Goal: Find specific page/section: Find specific page/section

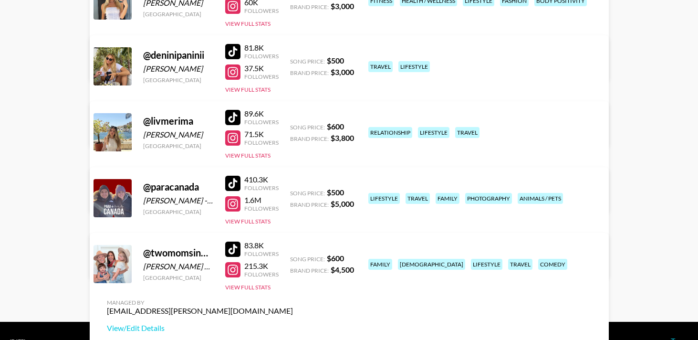
scroll to position [149, 0]
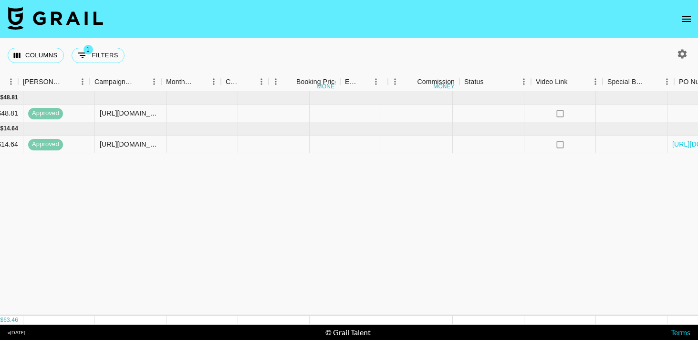
scroll to position [0, 886]
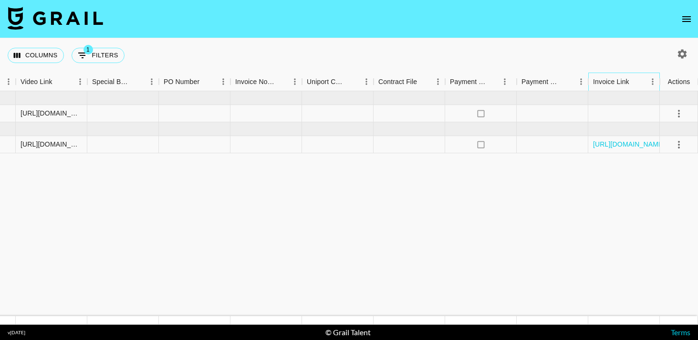
click at [618, 84] on div "Invoice Link" at bounding box center [611, 82] width 36 height 19
click at [616, 83] on div "Invoice Link" at bounding box center [611, 82] width 36 height 19
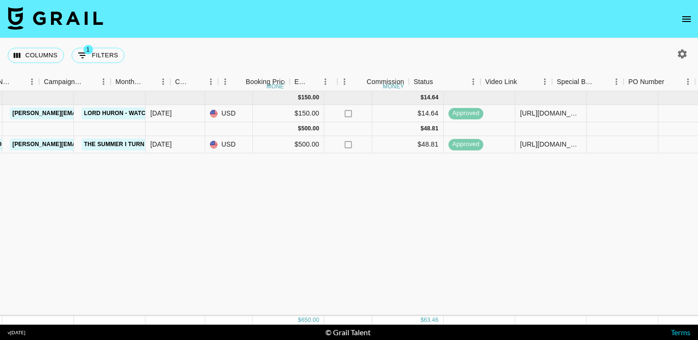
scroll to position [0, 474]
